Goal: Task Accomplishment & Management: Use online tool/utility

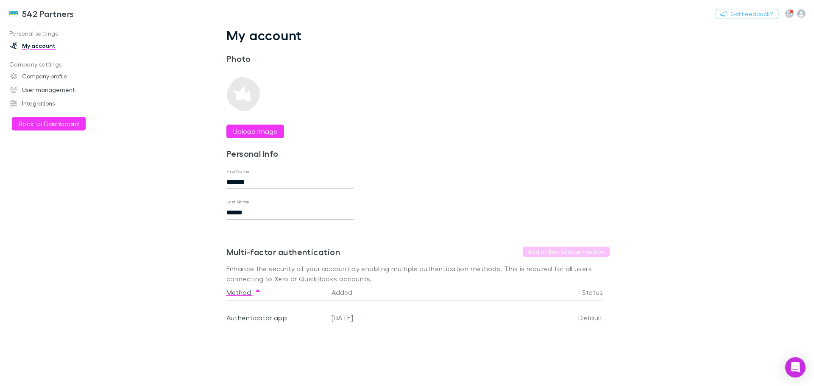
click at [54, 127] on button "Back to Dashboard" at bounding box center [49, 124] width 74 height 14
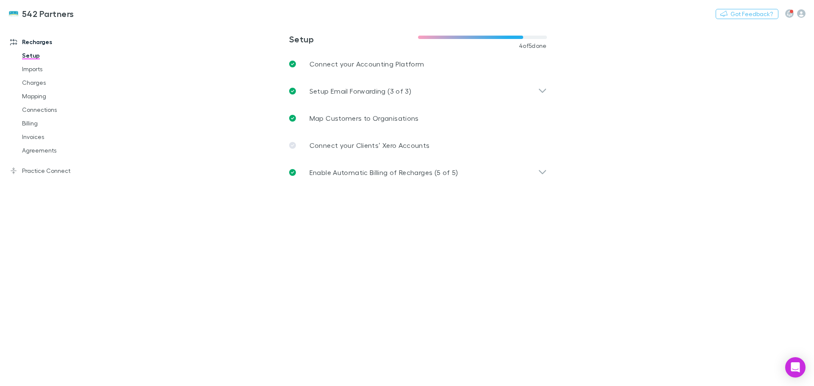
click at [47, 172] on link "Practice Connect" at bounding box center [58, 171] width 113 height 14
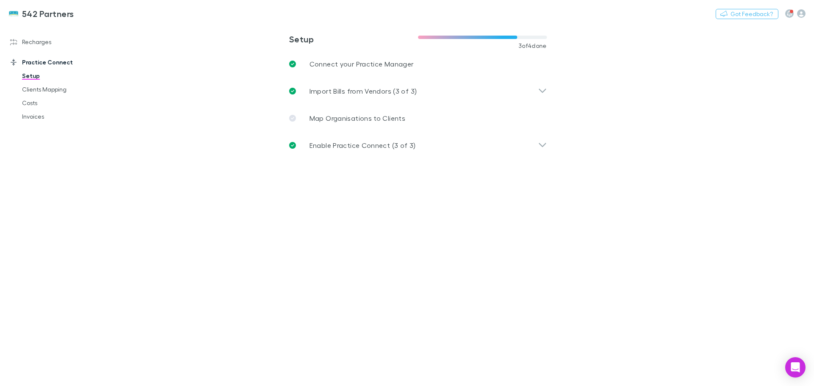
click at [44, 91] on link "Clients Mapping" at bounding box center [64, 90] width 101 height 14
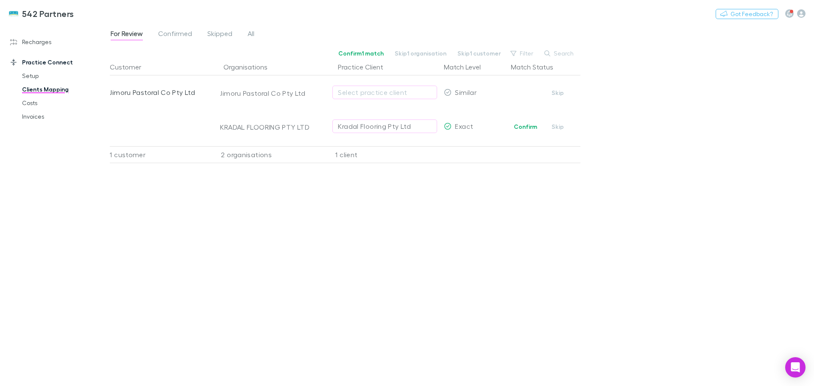
click at [525, 128] on button "Confirm" at bounding box center [525, 127] width 34 height 10
click at [32, 103] on link "Costs" at bounding box center [64, 103] width 101 height 14
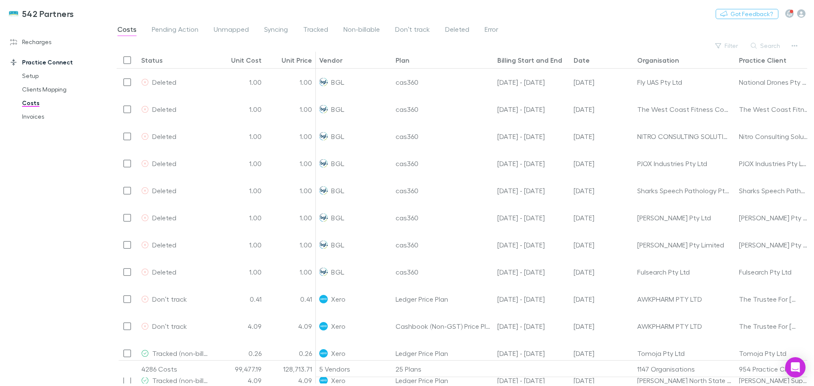
click at [314, 31] on span "Tracked" at bounding box center [315, 30] width 25 height 11
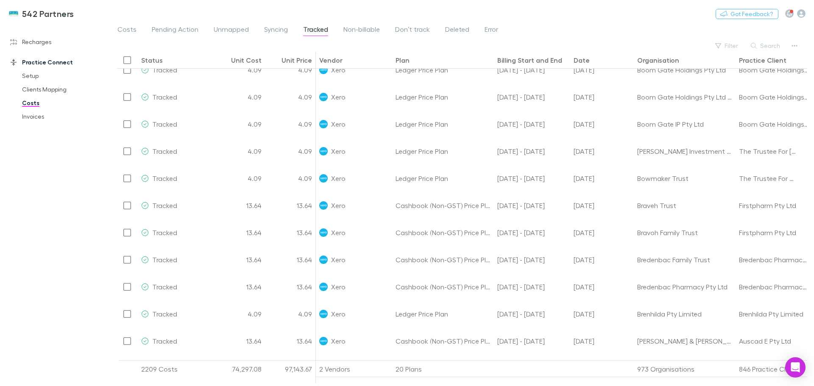
scroll to position [298, 0]
click at [364, 29] on span "Non-billable" at bounding box center [361, 30] width 36 height 11
